Goal: Find specific page/section: Find specific page/section

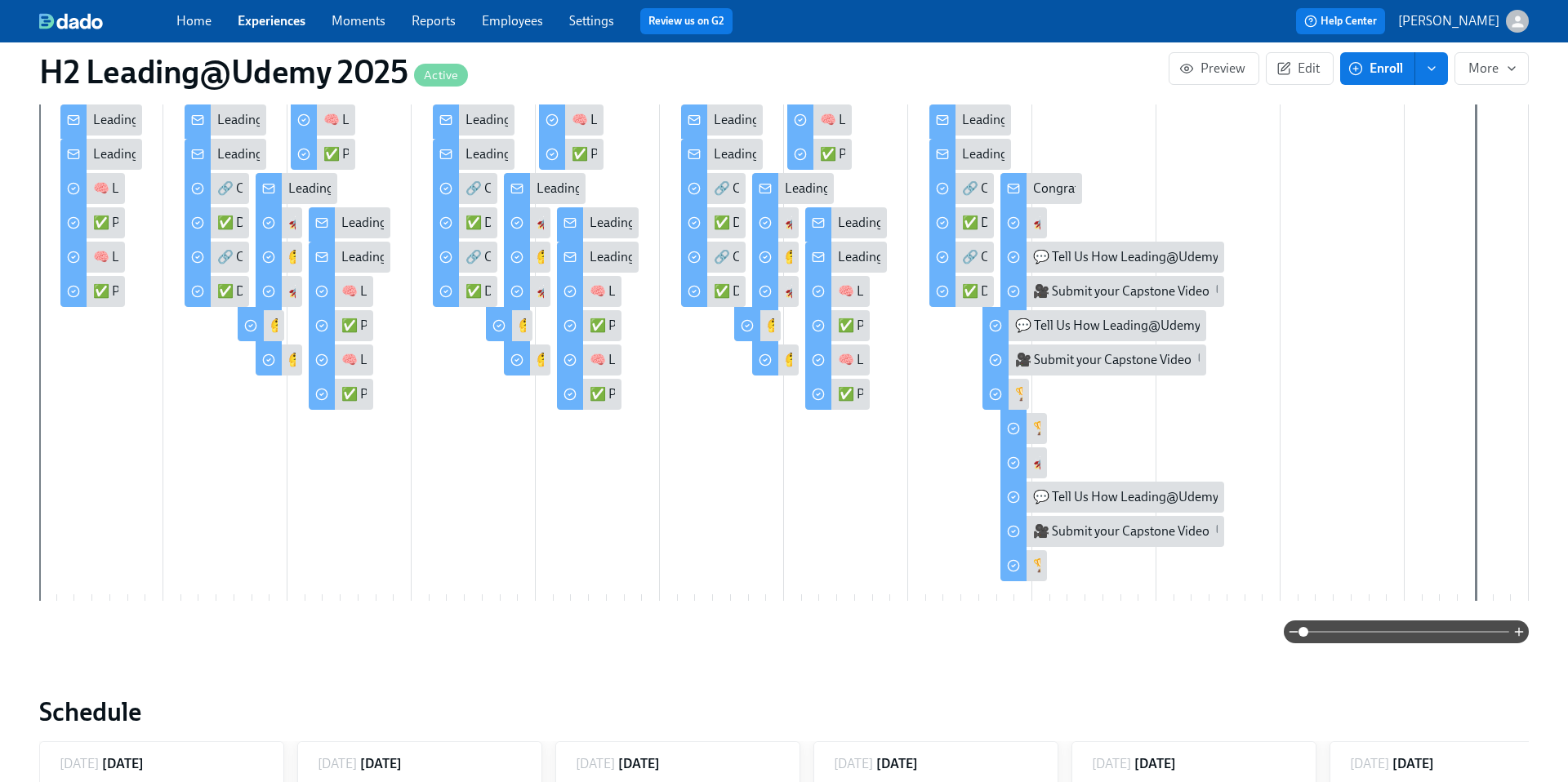
scroll to position [481, 0]
click at [273, 18] on link "Experiences" at bounding box center [272, 21] width 68 height 15
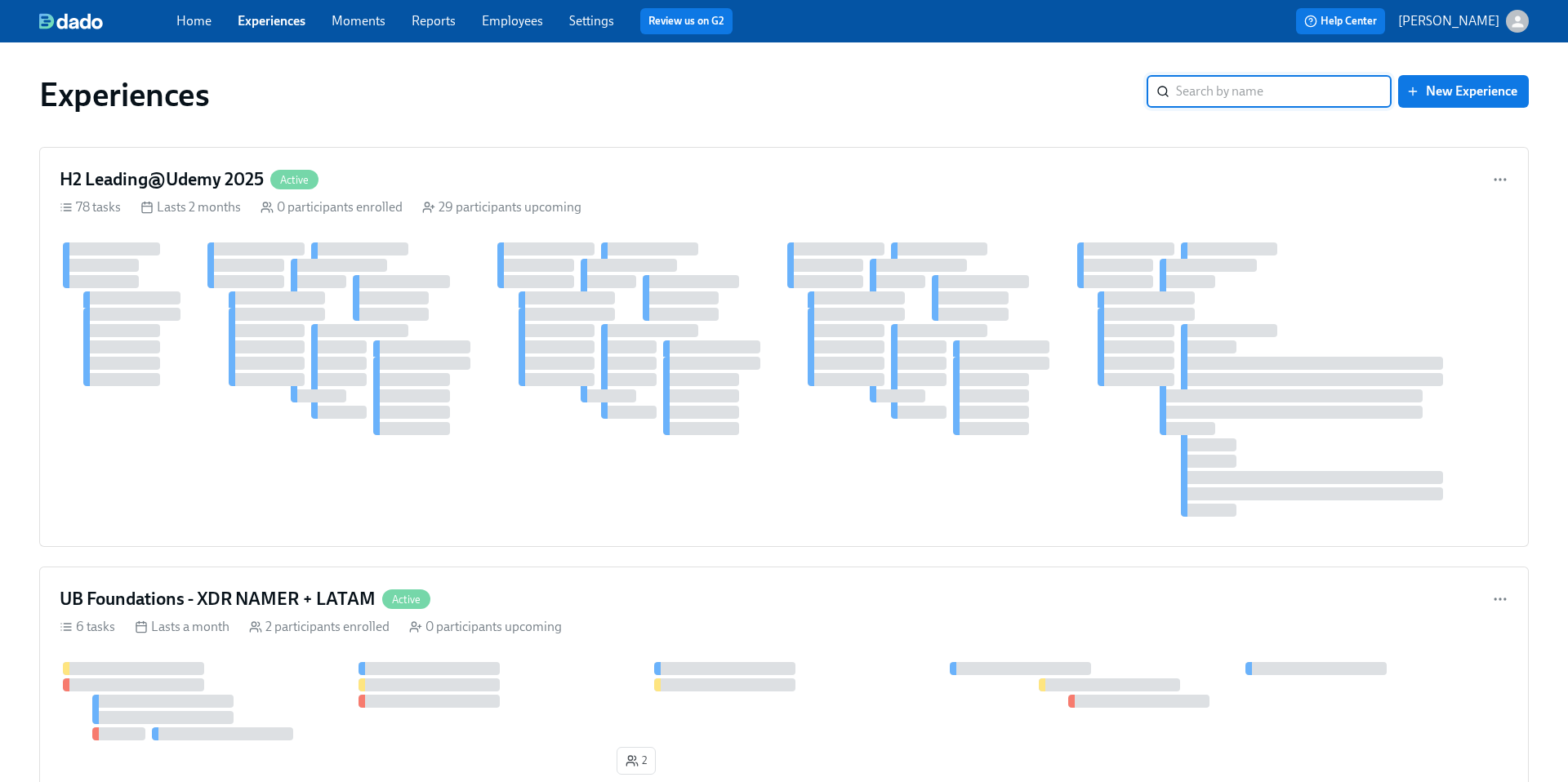
click at [1182, 90] on input "search" at bounding box center [1284, 91] width 215 height 33
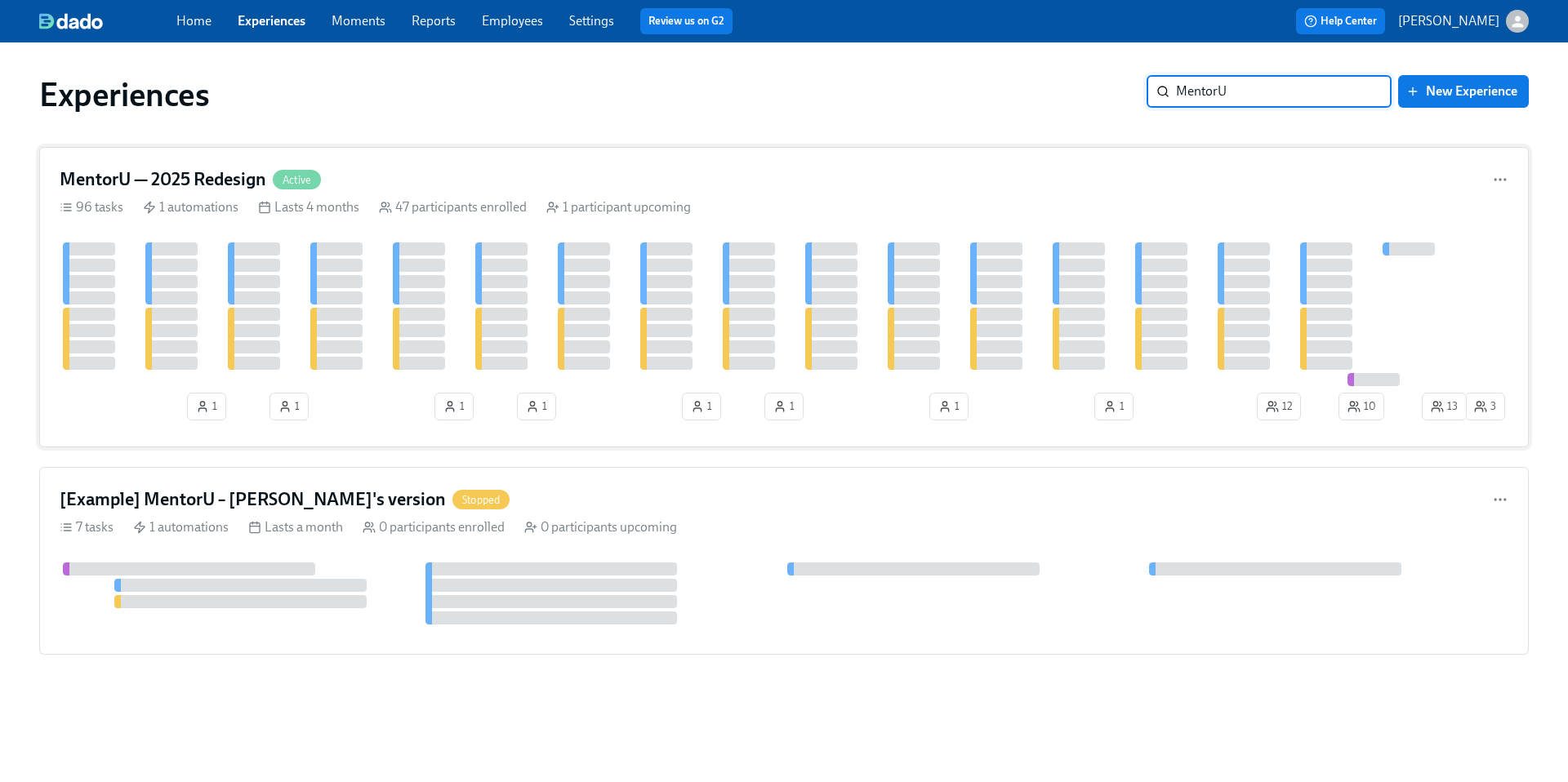
type input "MentorU"
click at [230, 172] on h4 "MentorU — 2025 Redesign" at bounding box center [163, 179] width 207 height 24
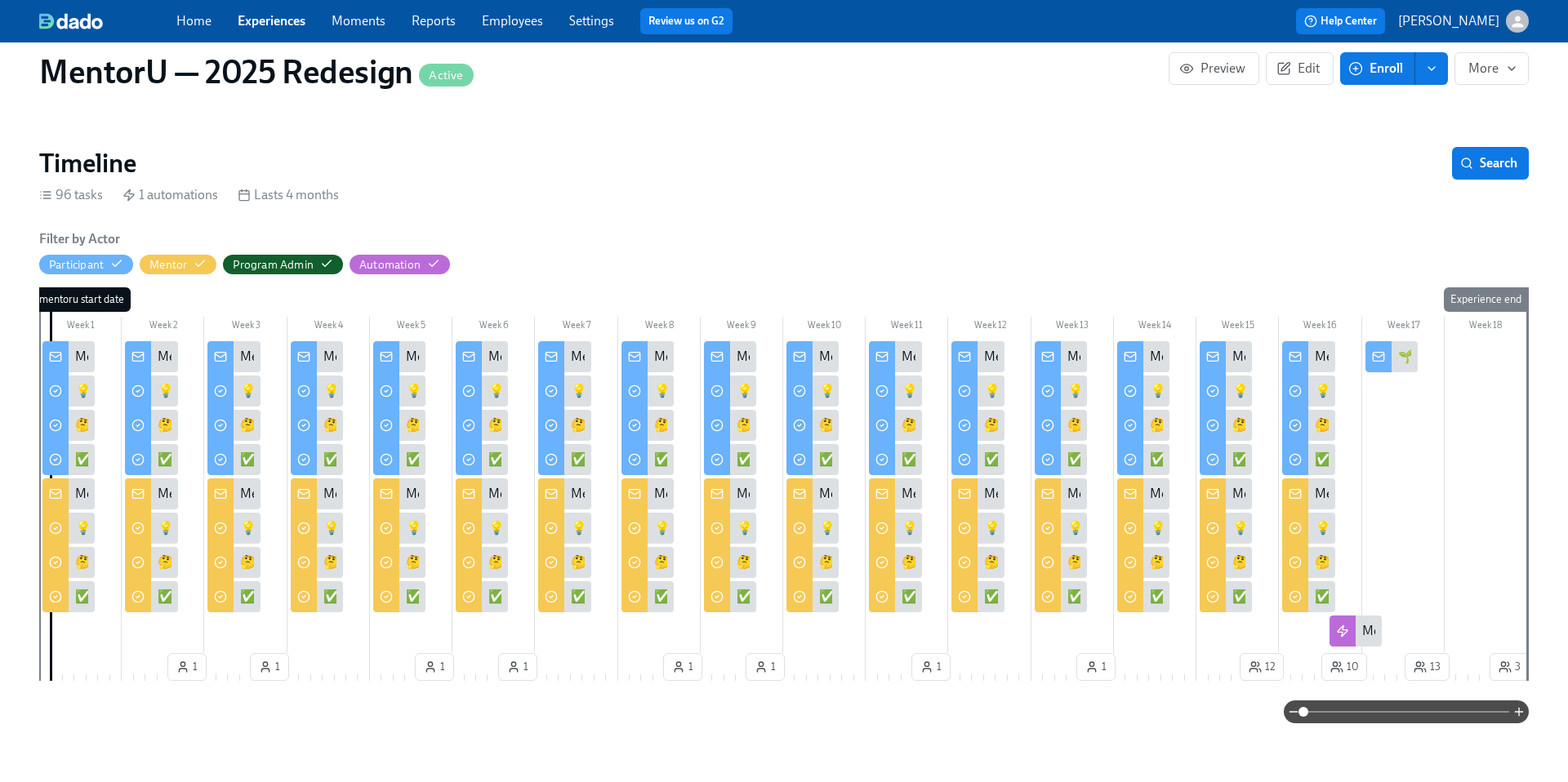
scroll to position [209, 0]
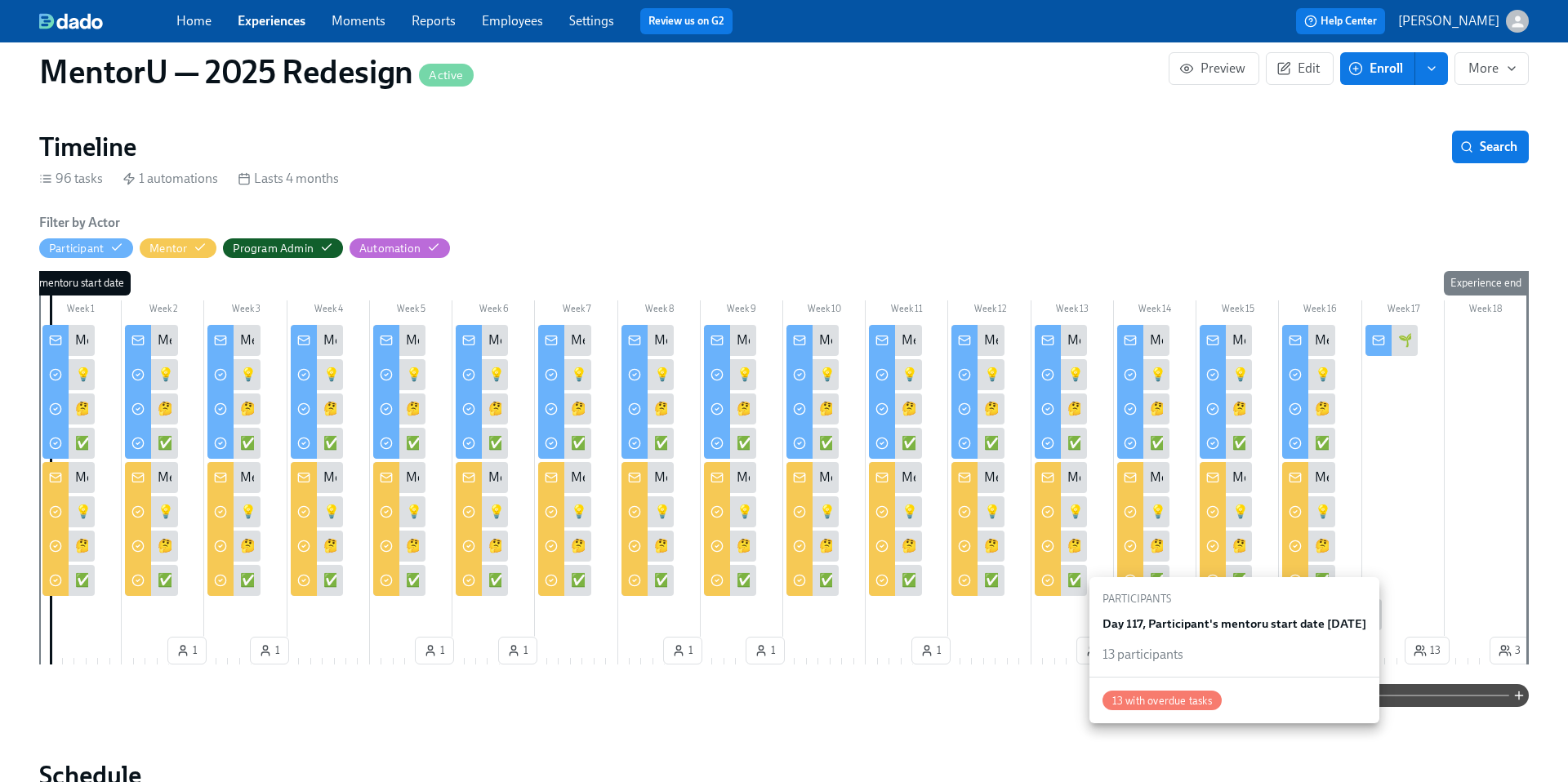
click at [1428, 655] on span "13" at bounding box center [1428, 650] width 27 height 16
click at [1425, 647] on icon "button" at bounding box center [1421, 651] width 13 height 13
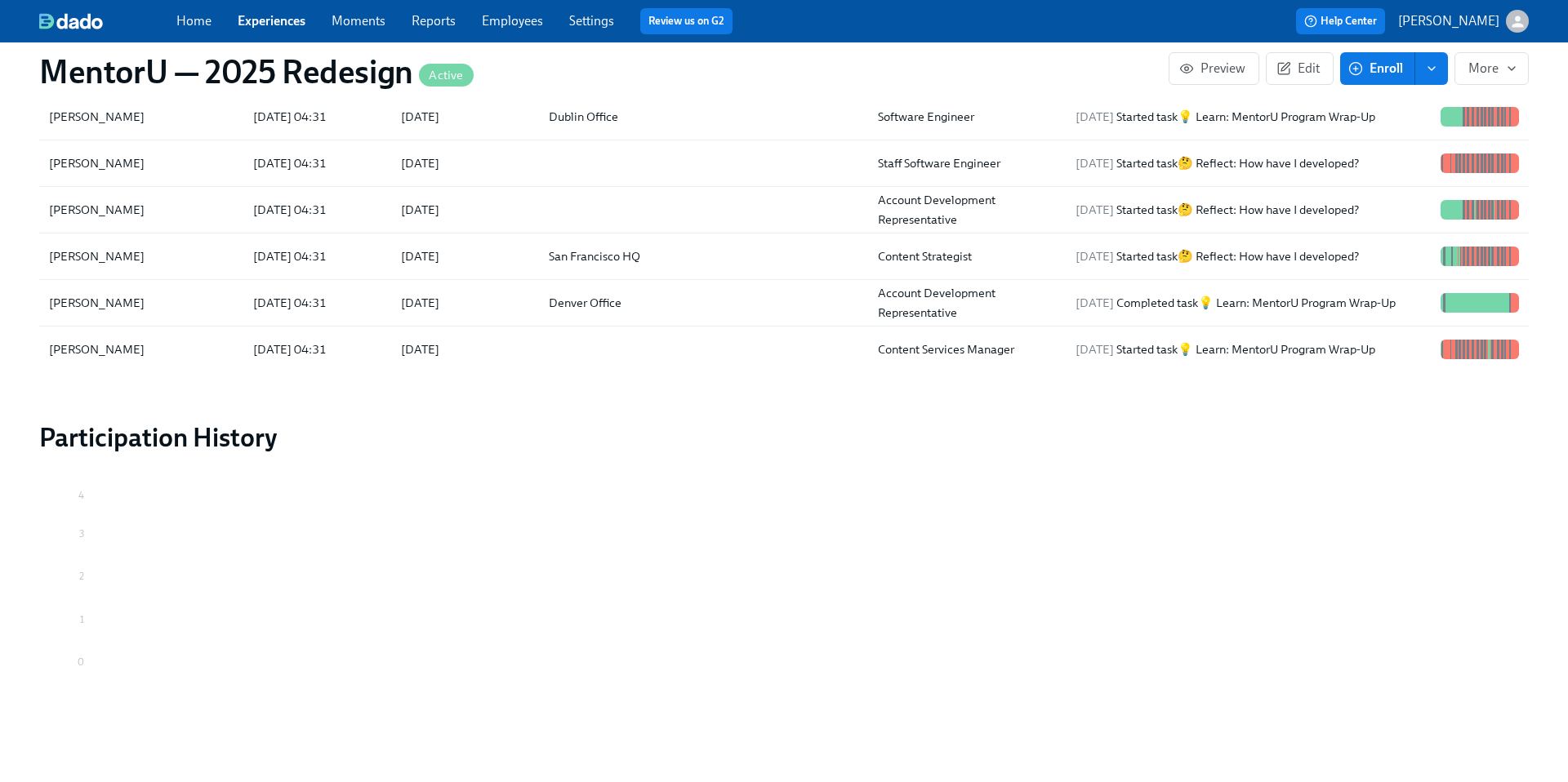
scroll to position [1493, 0]
click at [77, 259] on div "[PERSON_NAME]" at bounding box center [96, 257] width 109 height 19
